Goal: Task Accomplishment & Management: Manage account settings

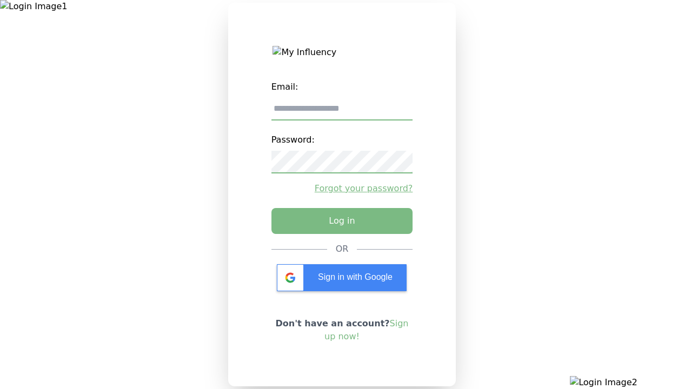
click at [342, 113] on input "email" at bounding box center [342, 109] width 142 height 23
type input "**********"
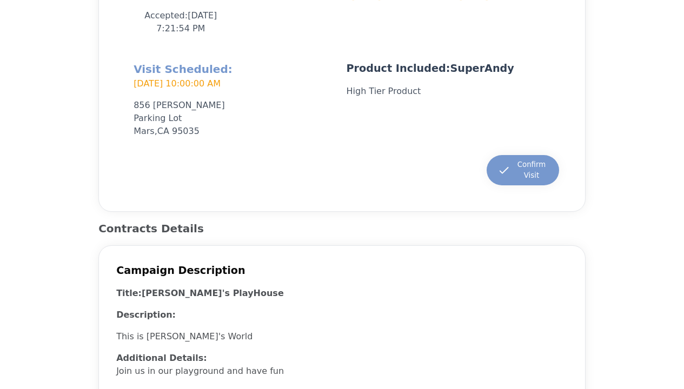
scroll to position [270, 0]
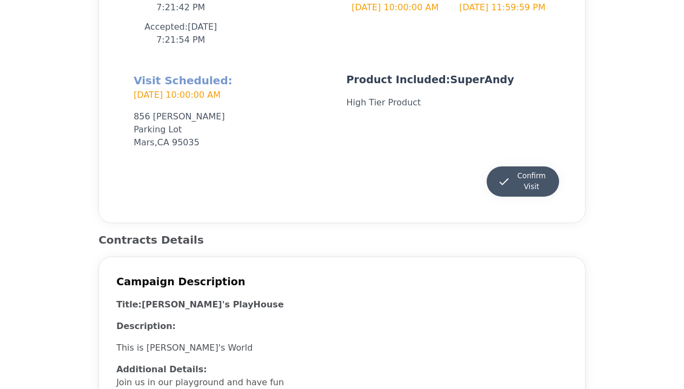
click at [529, 183] on div "Confirm Visit" at bounding box center [522, 182] width 51 height 22
click at [522, 182] on div "Confirm Visit" at bounding box center [522, 182] width 51 height 22
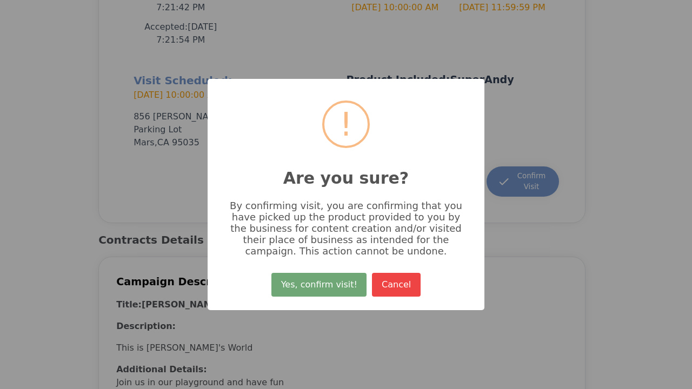
click at [330, 294] on button "Yes, confirm visit!" at bounding box center [318, 285] width 95 height 24
click at [321, 289] on button "Yes, confirm visit!" at bounding box center [318, 285] width 95 height 24
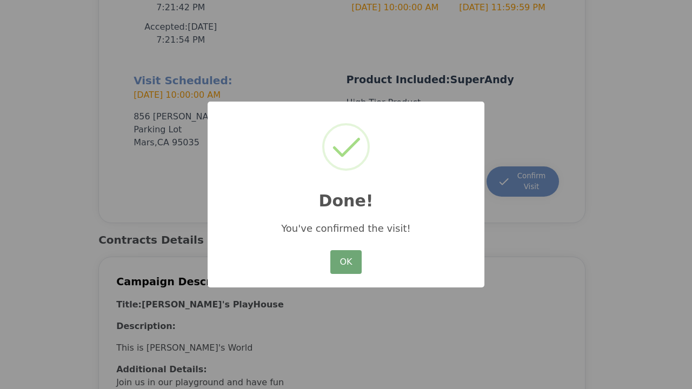
click at [352, 264] on button "OK" at bounding box center [345, 262] width 31 height 24
click at [346, 263] on button "OK" at bounding box center [345, 262] width 31 height 24
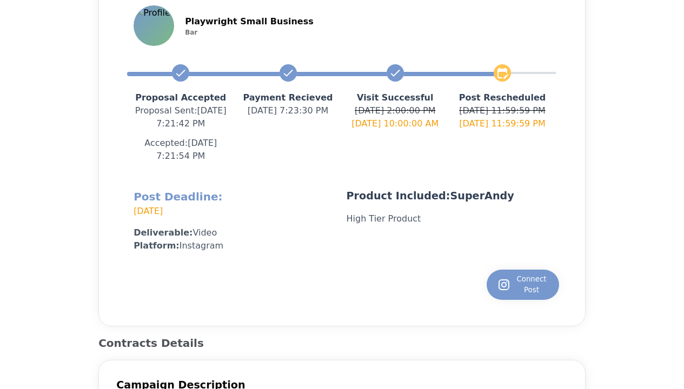
scroll to position [162, 0]
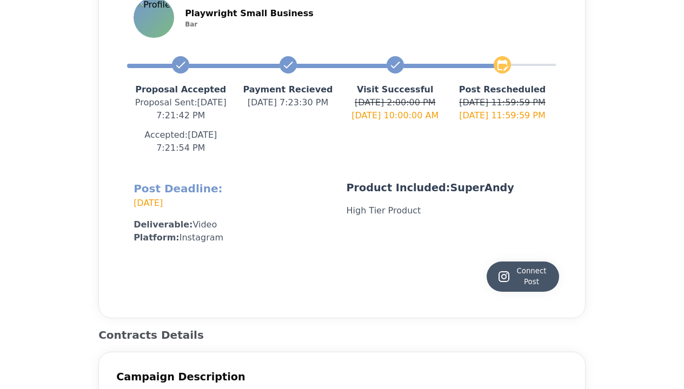
click at [510, 273] on icon at bounding box center [503, 276] width 13 height 13
click at [522, 277] on div "Connect Post" at bounding box center [522, 277] width 51 height 22
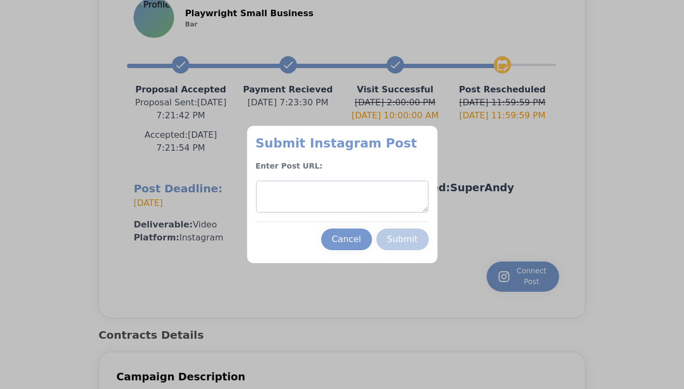
click at [304, 194] on textarea at bounding box center [342, 197] width 173 height 32
click at [342, 197] on textarea at bounding box center [342, 197] width 173 height 32
paste textarea "**********"
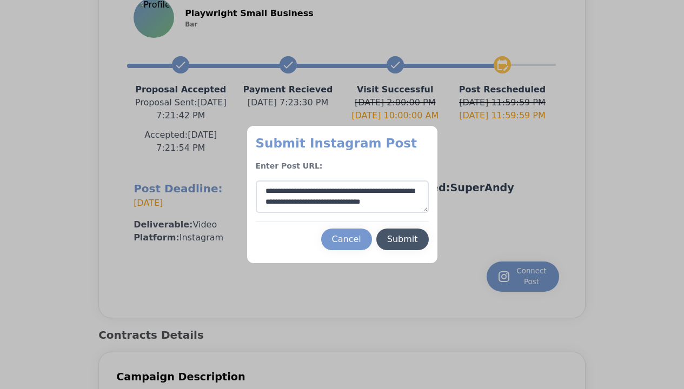
click at [404, 239] on div "Submit" at bounding box center [402, 239] width 31 height 13
type textarea "**********"
click at [402, 239] on div "Submit" at bounding box center [402, 239] width 31 height 13
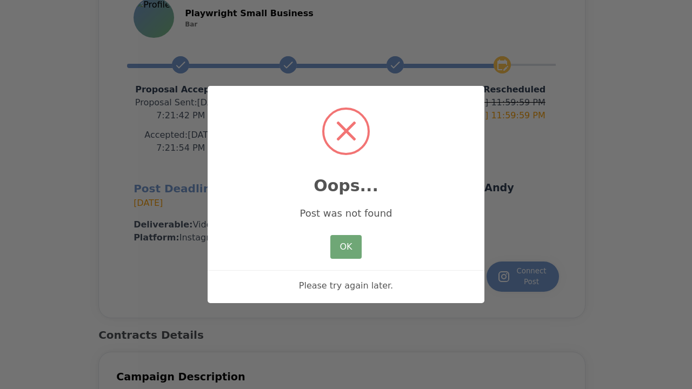
click at [342, 245] on button "OK" at bounding box center [345, 247] width 31 height 24
click at [346, 248] on button "OK" at bounding box center [345, 247] width 31 height 24
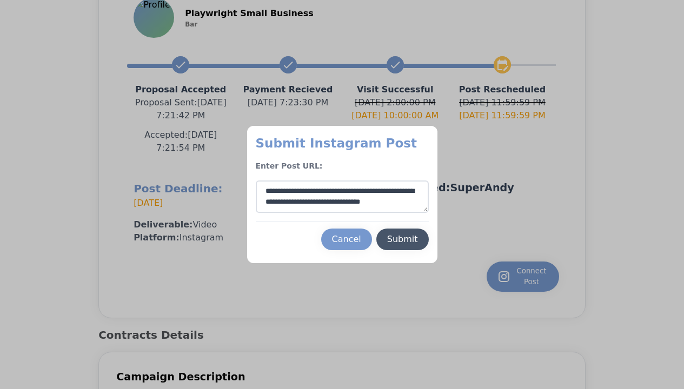
click at [313, 14] on x-pw-glass at bounding box center [342, 194] width 684 height 389
click at [335, 234] on div "Cancel" at bounding box center [346, 239] width 29 height 13
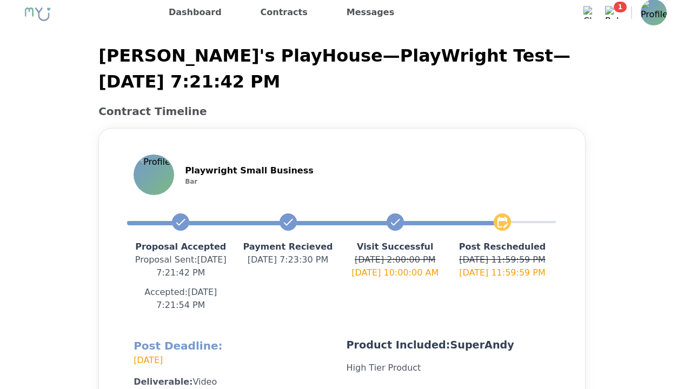
scroll to position [0, 0]
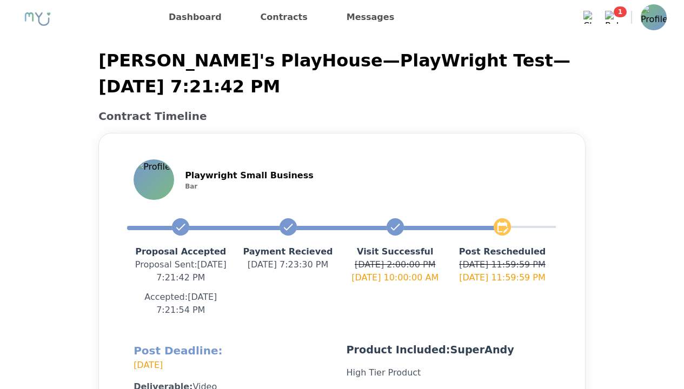
click at [643, 18] on img at bounding box center [654, 17] width 26 height 26
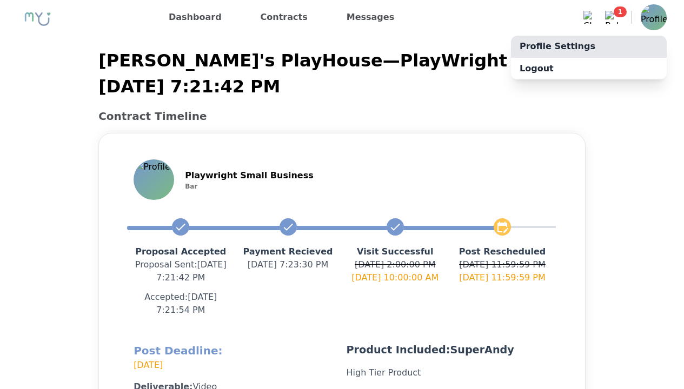
click at [643, 37] on link "Profile Settings" at bounding box center [589, 47] width 156 height 22
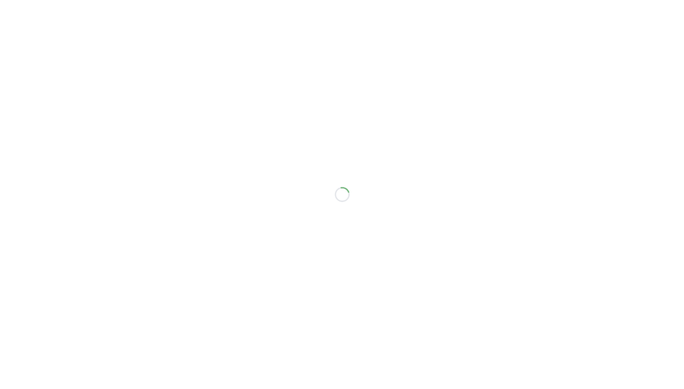
select select "**"
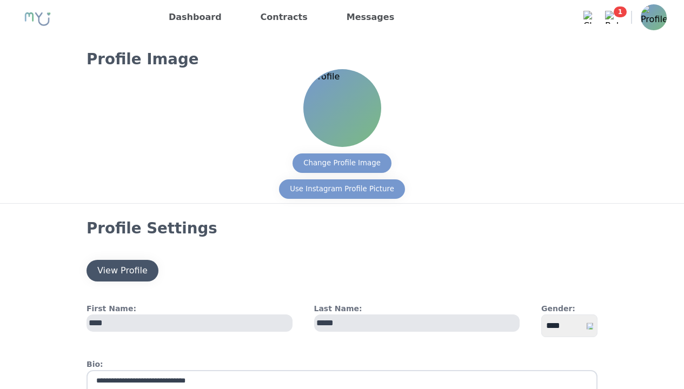
click at [135, 265] on div "View Profile" at bounding box center [122, 270] width 50 height 13
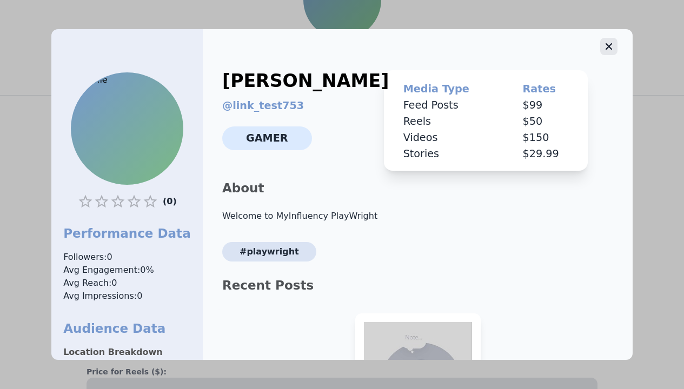
click at [603, 49] on icon "button" at bounding box center [608, 46] width 11 height 11
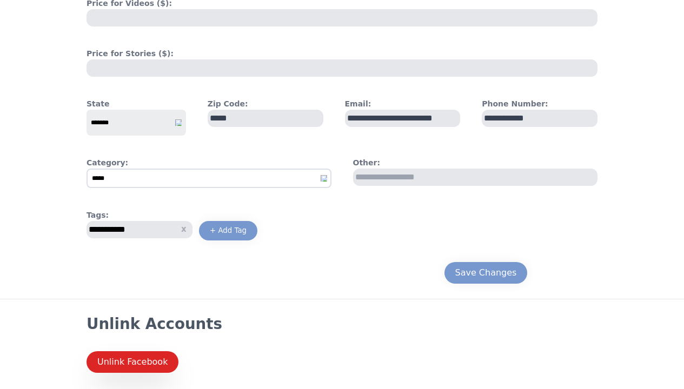
scroll to position [528, 0]
